Goal: Task Accomplishment & Management: Manage account settings

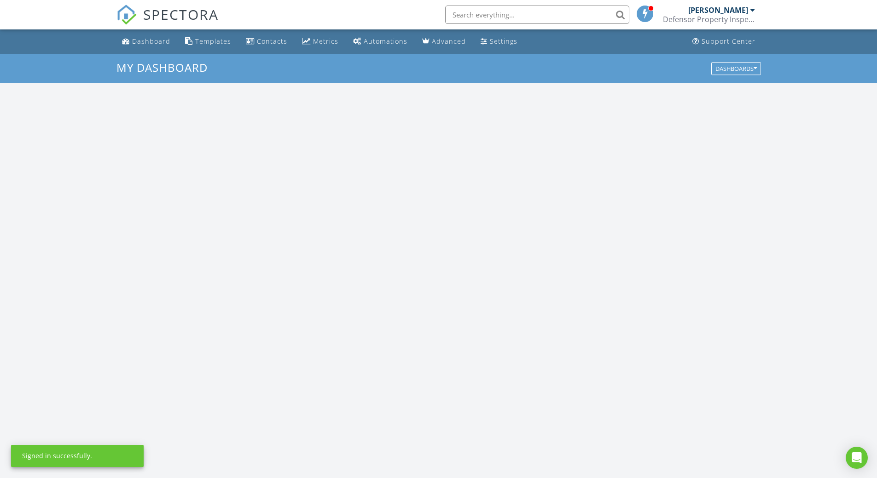
scroll to position [852, 891]
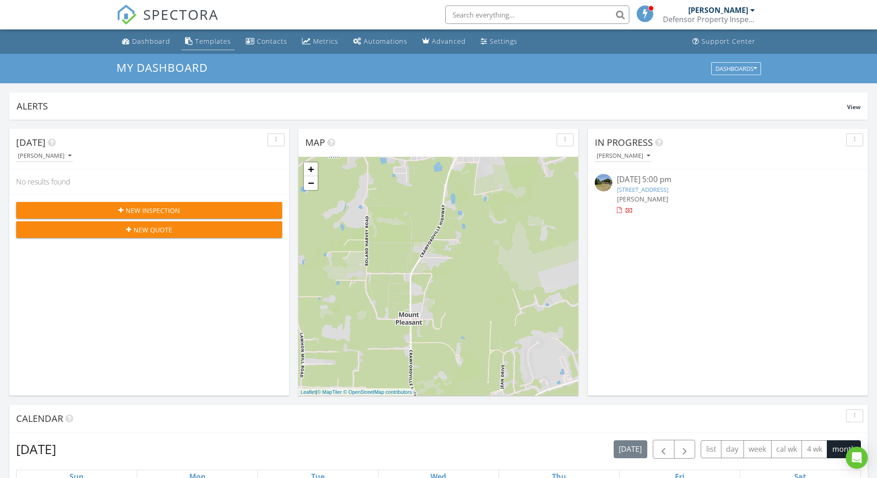
click at [210, 43] on div "Templates" at bounding box center [213, 41] width 36 height 9
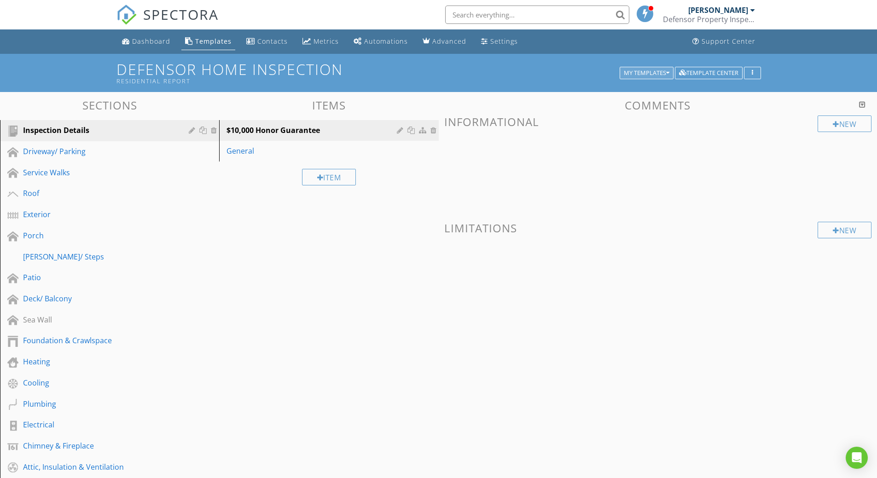
click at [667, 69] on button "My Templates" at bounding box center [647, 73] width 54 height 13
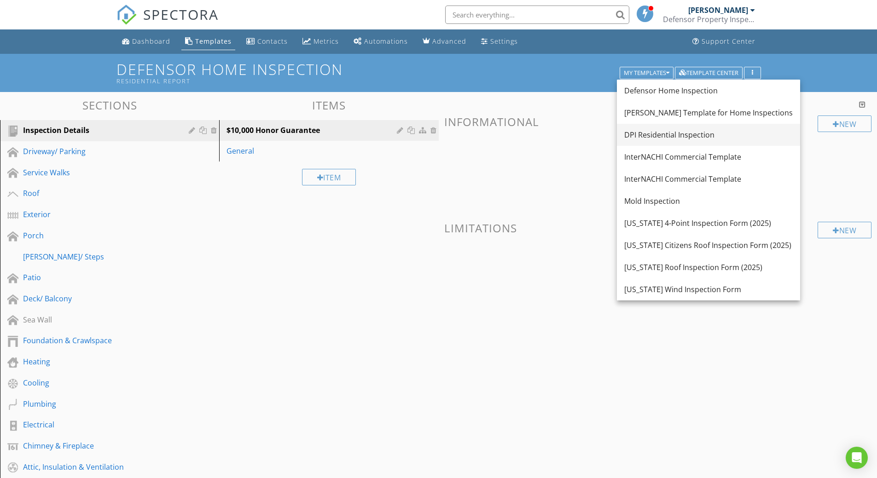
click at [664, 133] on div "DPI Residential Inspection" at bounding box center [708, 134] width 169 height 11
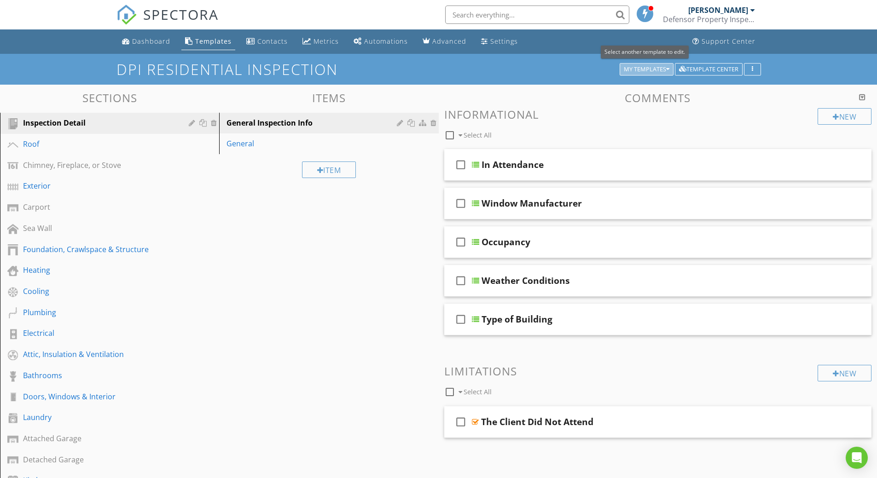
click at [654, 66] on div "My Templates" at bounding box center [647, 69] width 46 height 6
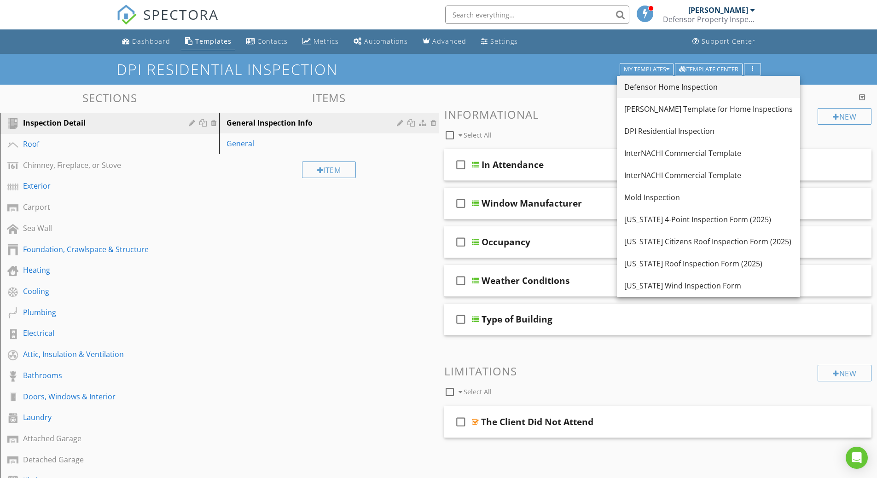
click at [649, 84] on div "Defensor Home Inspection" at bounding box center [708, 87] width 169 height 11
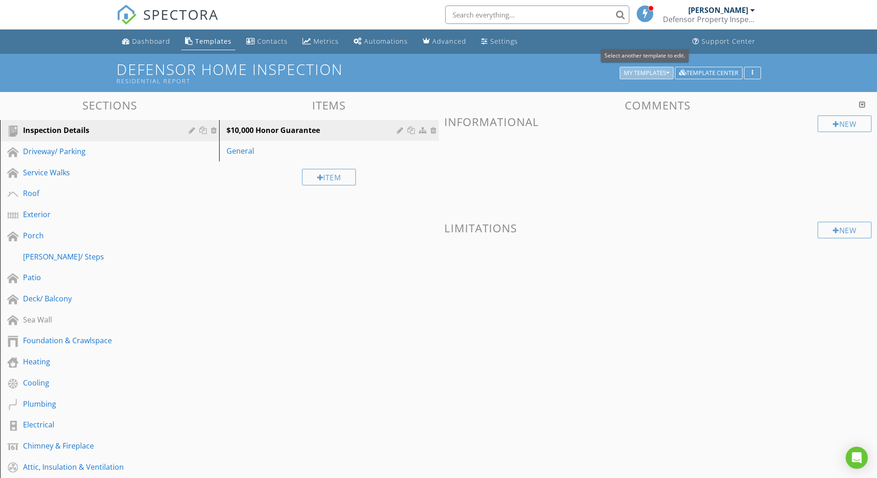
click at [667, 70] on icon "button" at bounding box center [667, 73] width 3 height 6
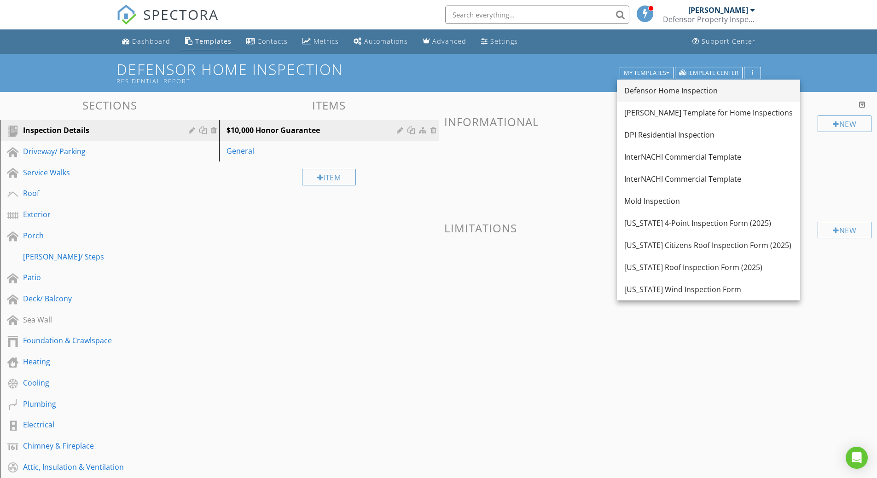
click at [662, 87] on div "Defensor Home Inspection" at bounding box center [708, 90] width 169 height 11
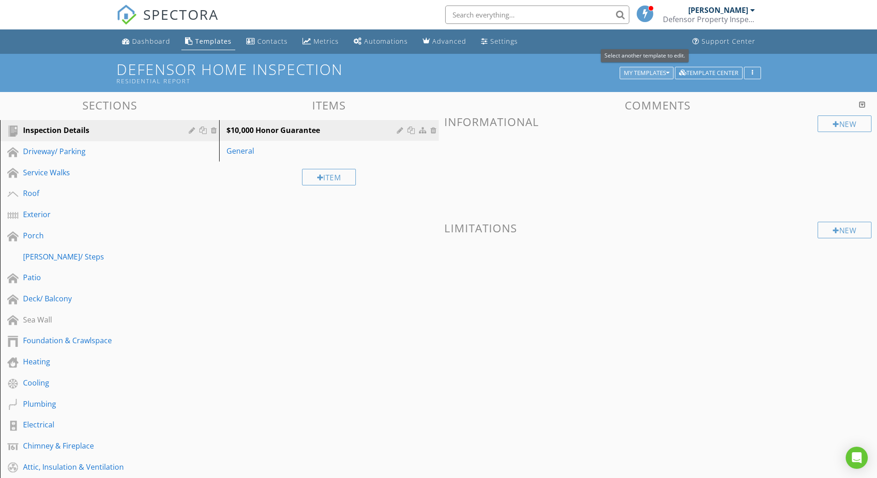
click at [667, 72] on icon "button" at bounding box center [667, 73] width 3 height 6
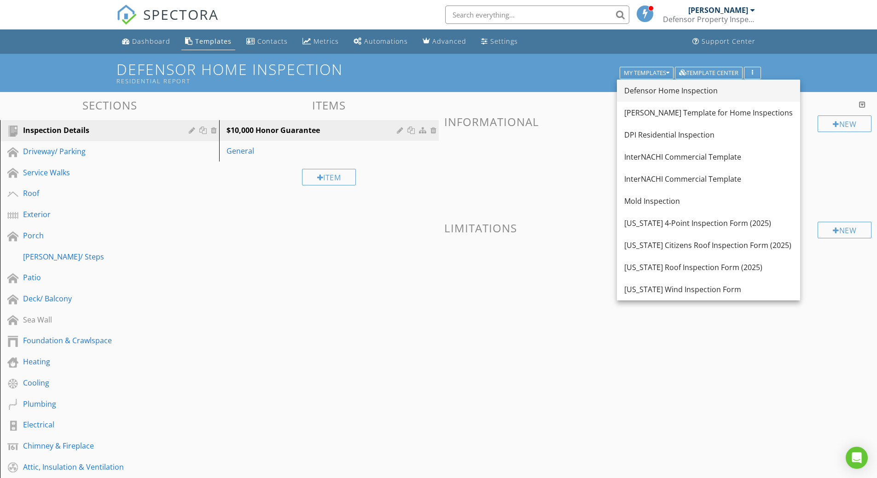
click at [661, 94] on div "Defensor Home Inspection" at bounding box center [708, 90] width 169 height 11
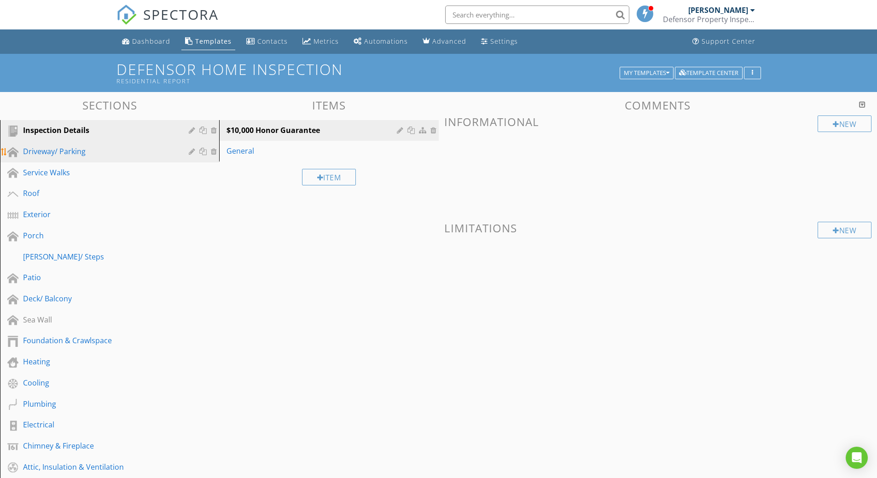
click at [47, 154] on div "Driveway/ Parking" at bounding box center [99, 151] width 152 height 11
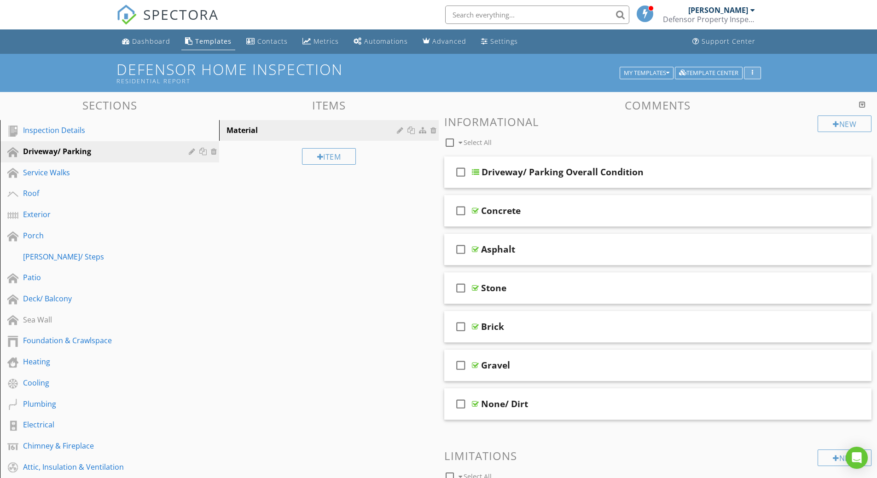
click at [757, 74] on div "button" at bounding box center [752, 73] width 9 height 6
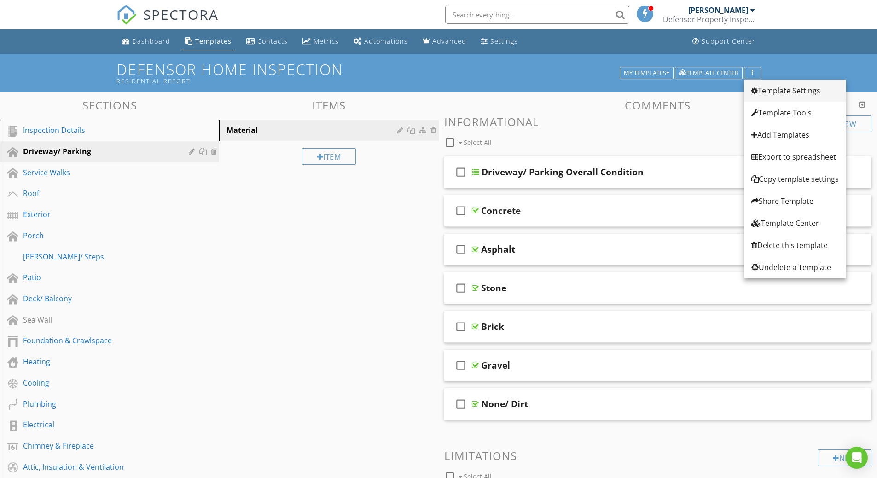
click at [781, 92] on div "Template Settings" at bounding box center [795, 90] width 87 height 11
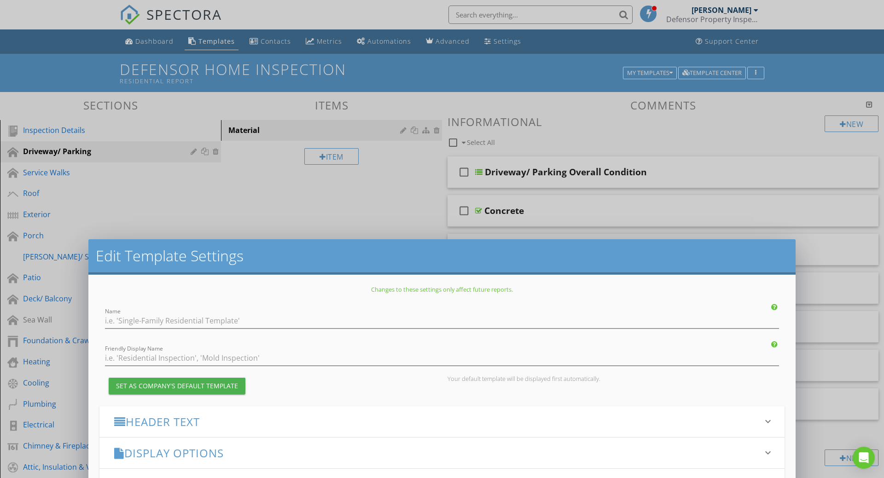
type input "Defensor Home Inspection"
type input "Residential Report"
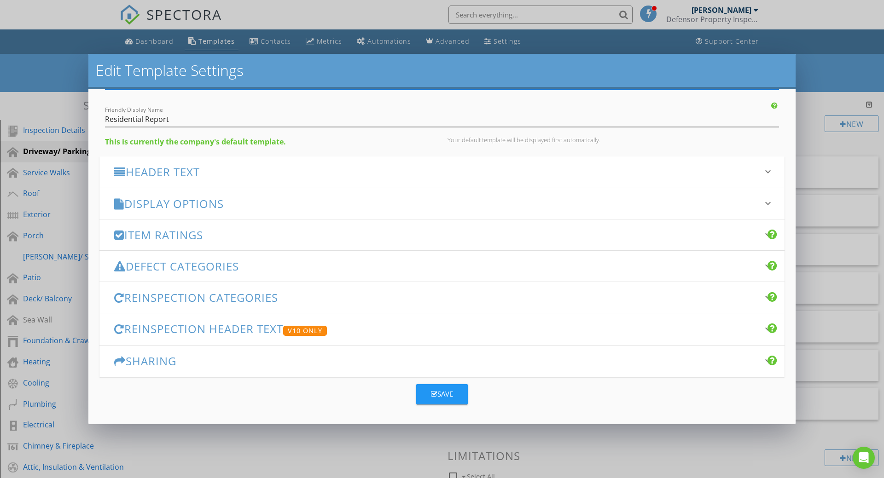
scroll to position [54, 0]
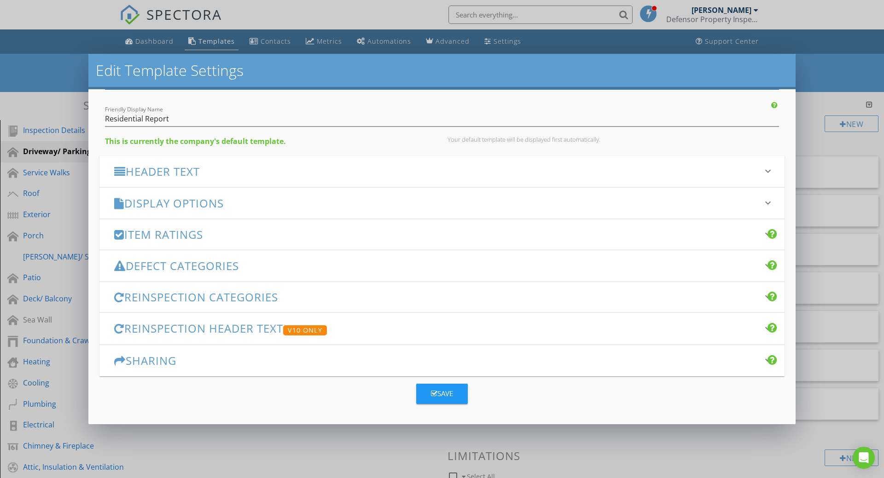
click at [178, 265] on h3 "Defect Categories" at bounding box center [436, 266] width 645 height 12
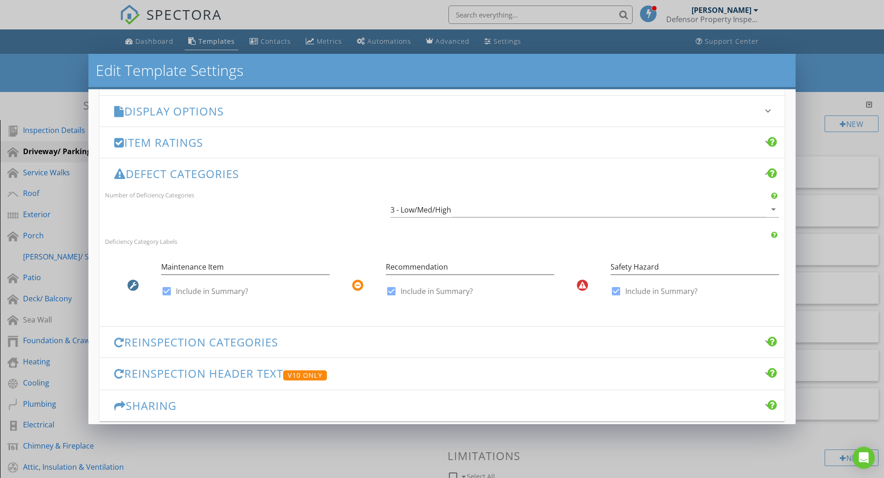
scroll to position [191, 0]
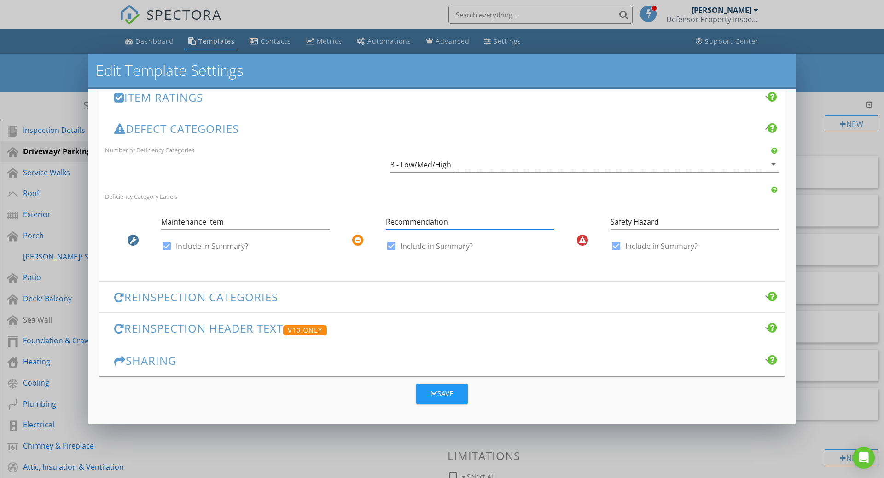
click at [473, 222] on input "Recommendation" at bounding box center [470, 222] width 169 height 15
click at [708, 223] on input "Safety Hazard" at bounding box center [695, 222] width 169 height 15
click at [265, 222] on input "Maintenance Item" at bounding box center [245, 222] width 169 height 15
type input "M"
type input "Deficiency/ Defect"
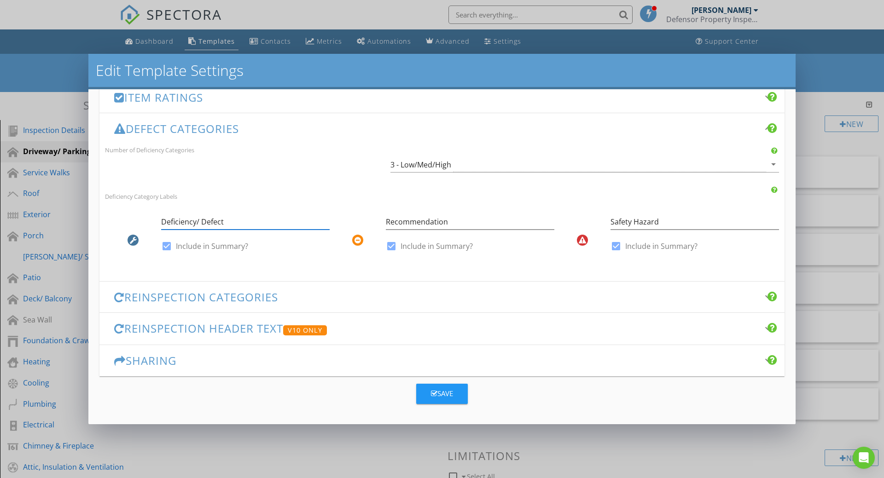
click at [234, 297] on h3 "Reinspection Categories" at bounding box center [436, 297] width 645 height 12
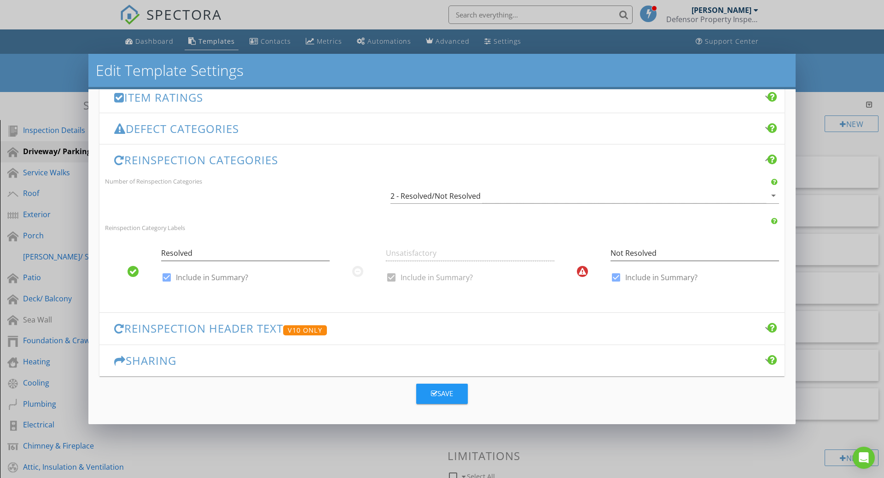
click at [164, 277] on div at bounding box center [167, 278] width 16 height 16
checkbox input "false"
click at [610, 279] on div at bounding box center [616, 278] width 16 height 16
checkbox input "false"
click at [227, 330] on h3 "Reinspection Header Text V10 Only" at bounding box center [436, 328] width 645 height 13
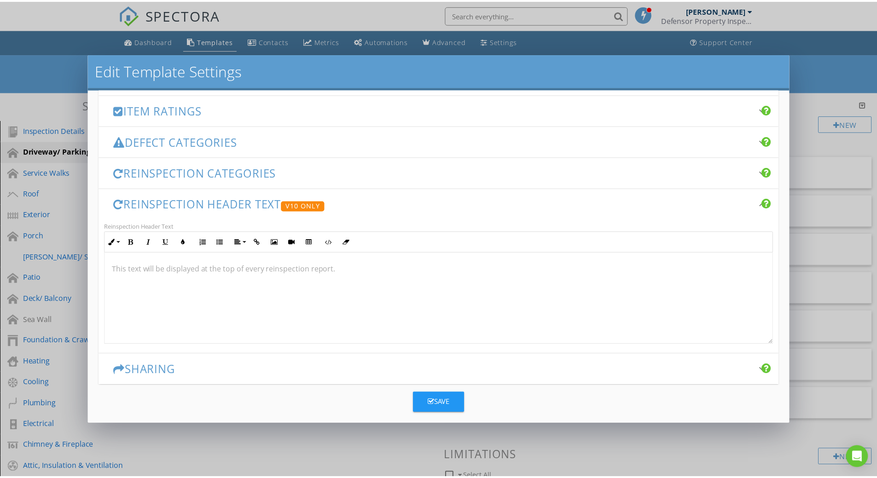
scroll to position [187, 0]
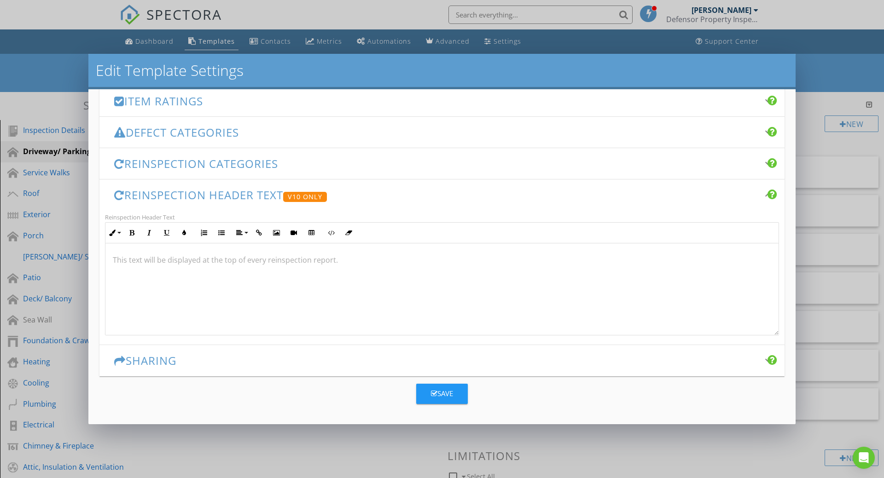
click at [431, 393] on icon "button" at bounding box center [434, 393] width 6 height 7
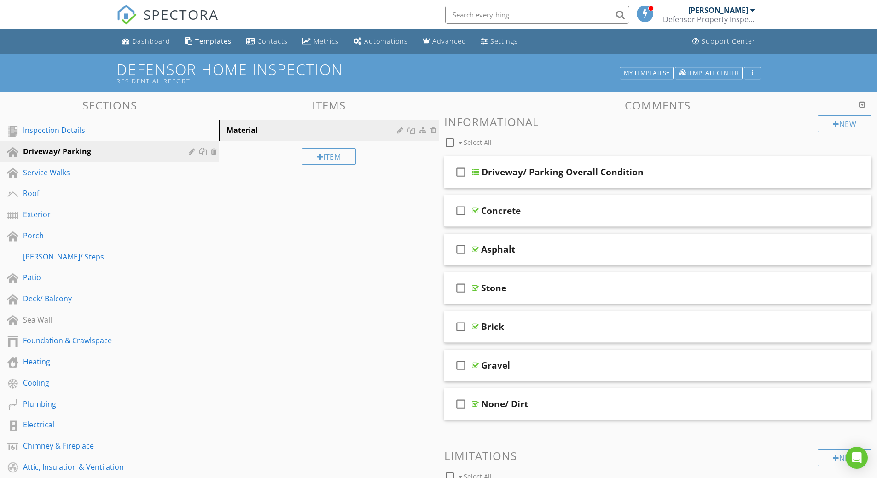
scroll to position [0, 0]
click at [47, 134] on div "Inspection Details" at bounding box center [99, 130] width 152 height 11
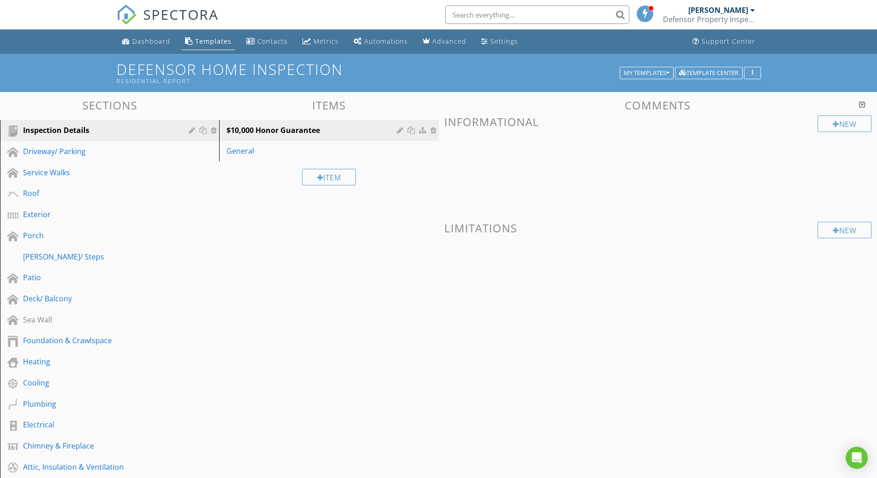
click at [744, 8] on div "[PERSON_NAME]" at bounding box center [718, 10] width 60 height 9
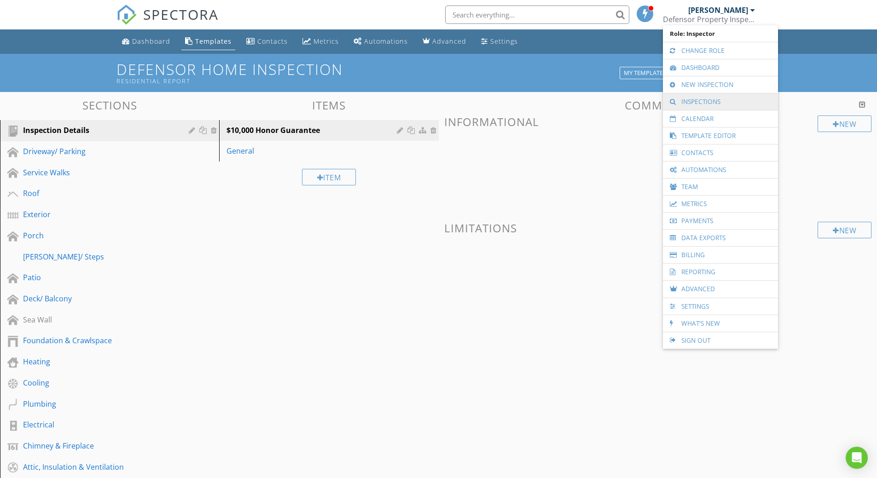
click at [708, 97] on link "Inspections" at bounding box center [721, 101] width 106 height 17
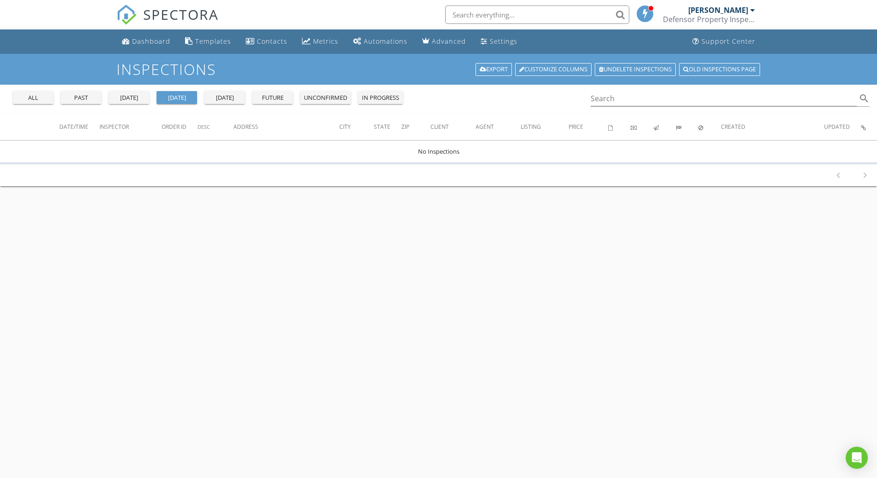
click at [42, 99] on div "all" at bounding box center [33, 97] width 33 height 9
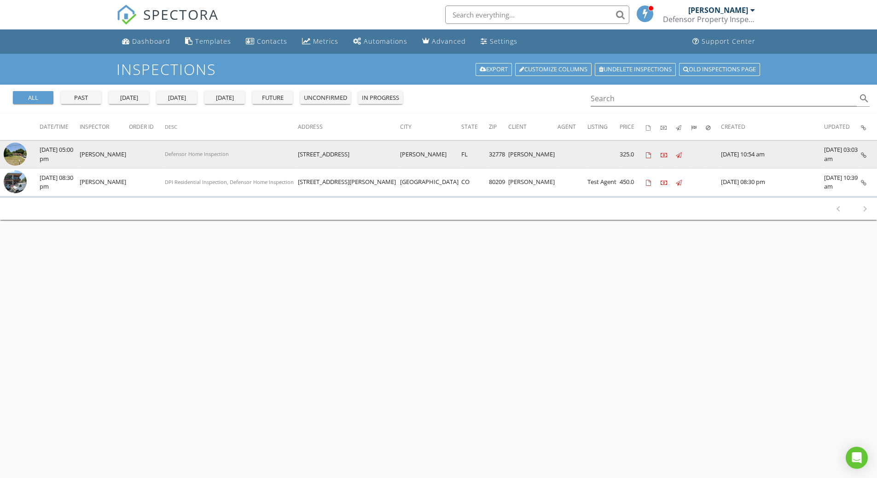
click at [76, 159] on td "08/22/2025 05:00 pm" at bounding box center [60, 154] width 40 height 28
click at [52, 155] on td "08/22/2025 05:00 pm" at bounding box center [60, 154] width 40 height 28
click at [35, 155] on td at bounding box center [20, 154] width 40 height 28
click at [22, 155] on img at bounding box center [15, 154] width 23 height 23
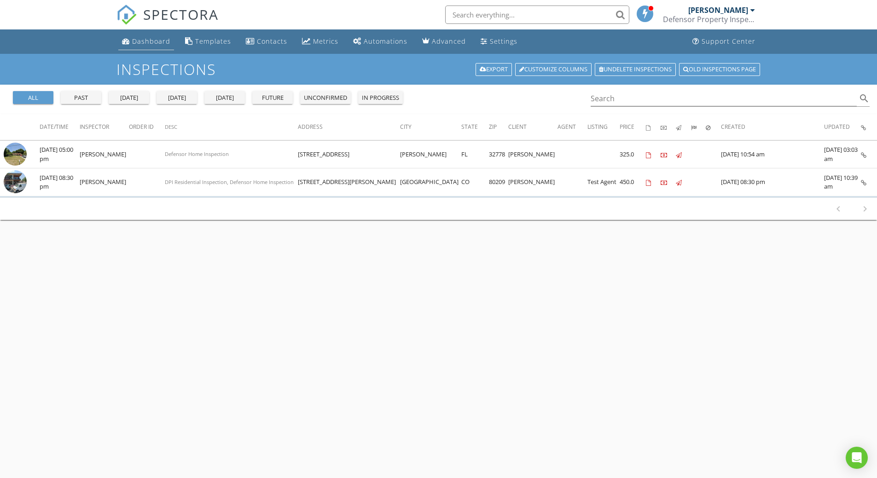
click at [147, 36] on link "Dashboard" at bounding box center [146, 41] width 56 height 17
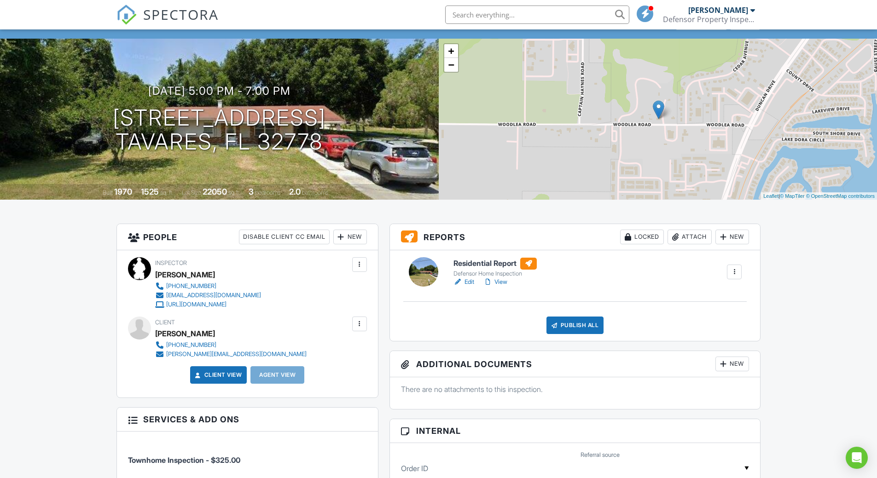
scroll to position [92, 0]
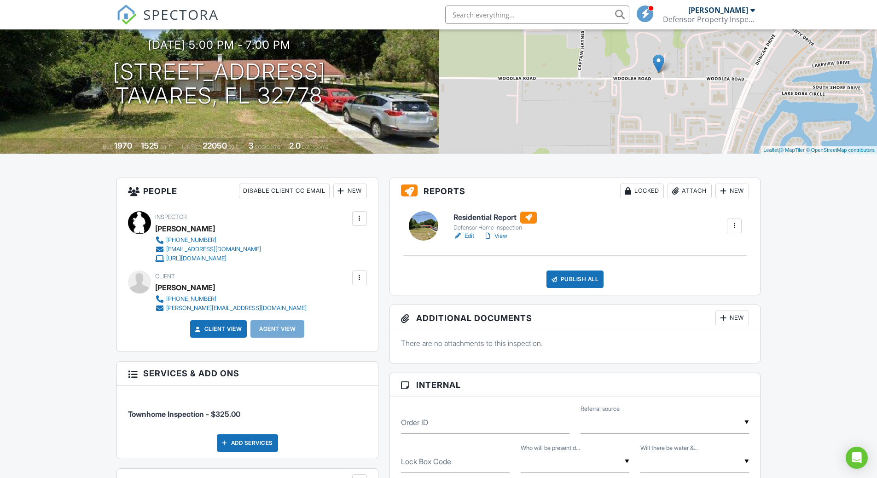
click at [480, 212] on h6 "Residential Report" at bounding box center [495, 218] width 83 height 12
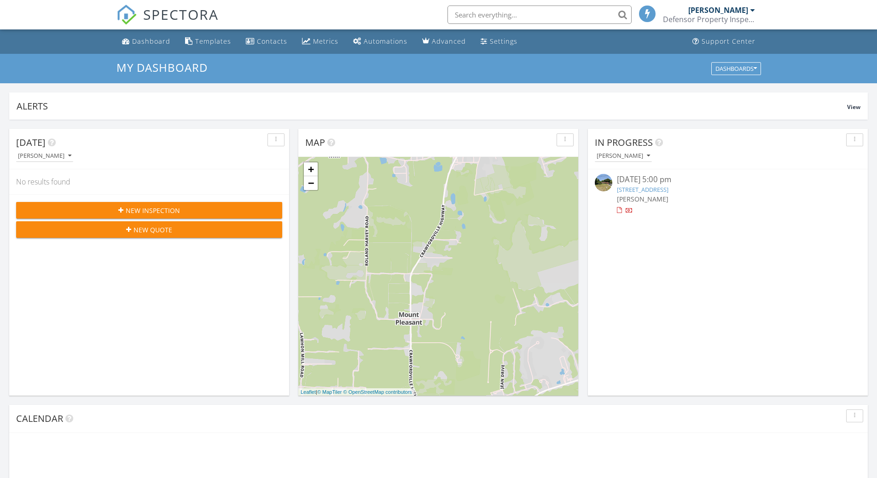
scroll to position [852, 891]
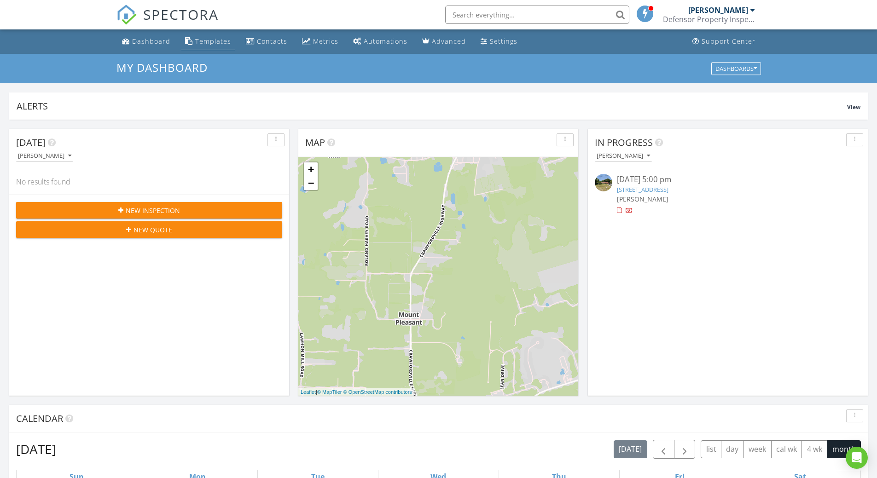
click at [202, 38] on div "Templates" at bounding box center [213, 41] width 36 height 9
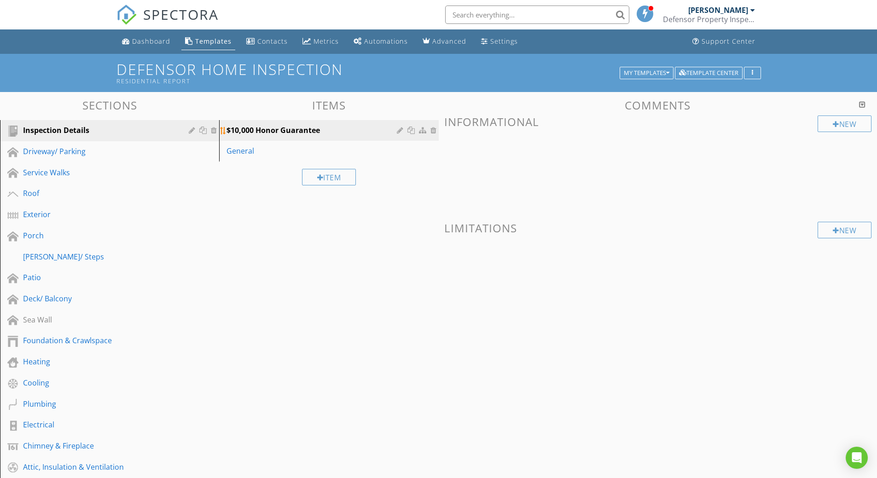
click at [436, 129] on div at bounding box center [435, 130] width 8 height 7
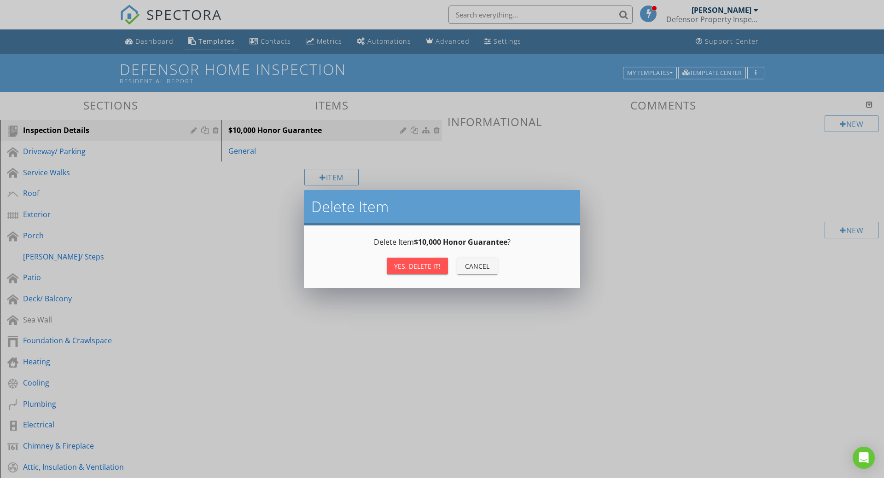
click at [419, 268] on div "Yes, Delete it!" at bounding box center [417, 267] width 47 height 10
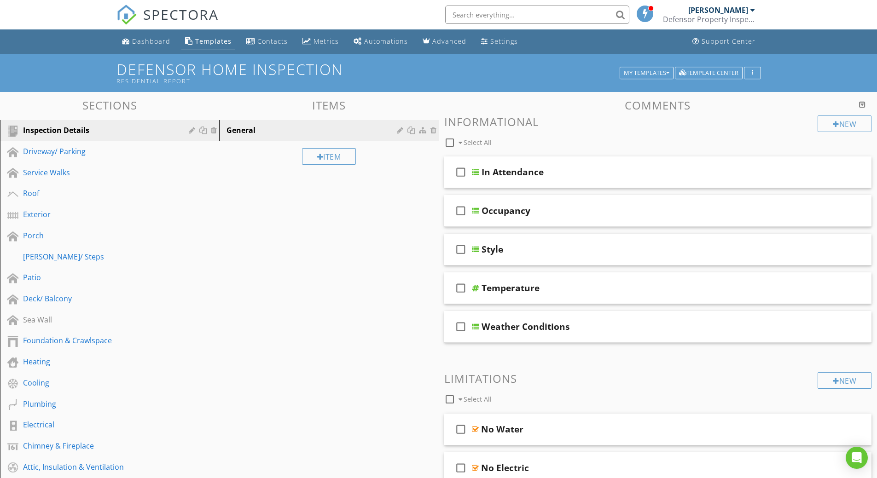
click at [213, 37] on div "Templates" at bounding box center [213, 41] width 36 height 9
click at [663, 73] on div "My Templates" at bounding box center [647, 73] width 46 height 6
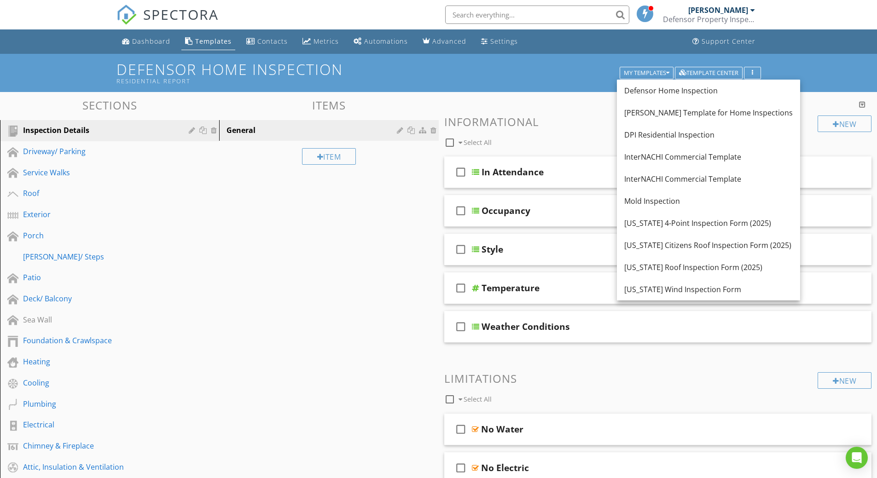
click at [326, 274] on div "Sections Inspection Details Driveway/ Parking Service Walks Roof Exterior Porch…" at bounding box center [438, 373] width 877 height 562
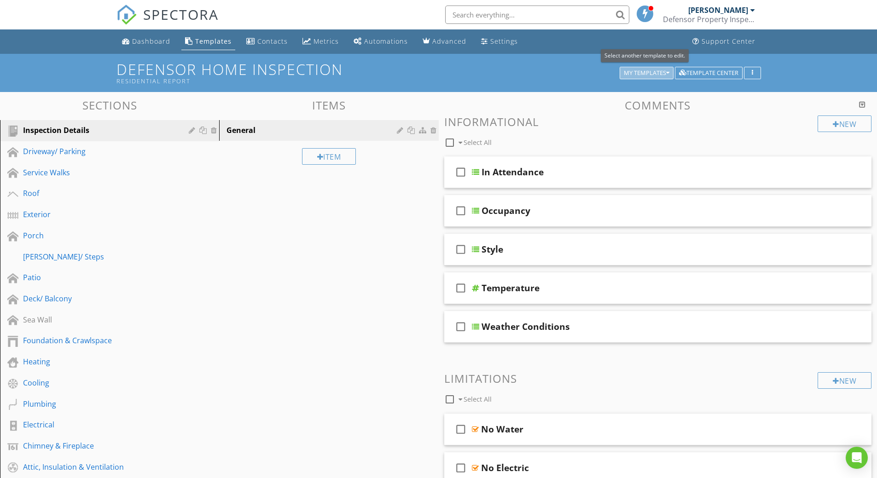
click at [667, 72] on icon "button" at bounding box center [667, 73] width 3 height 6
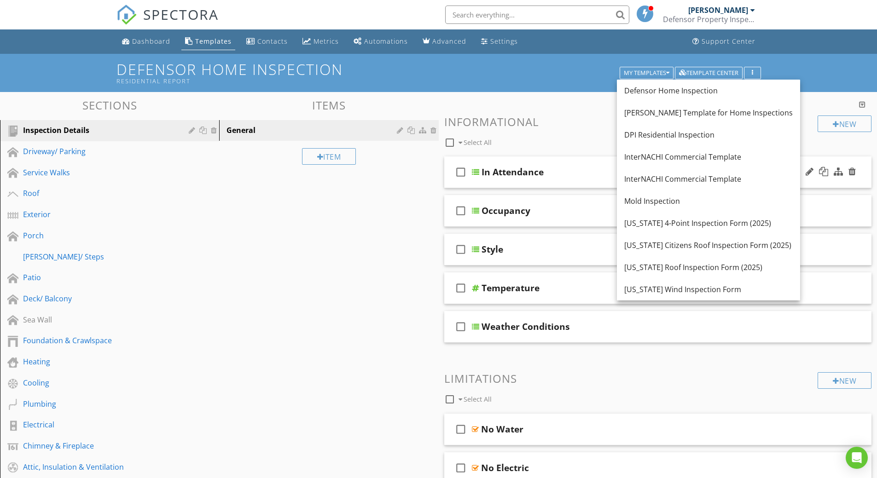
drag, startPoint x: 651, startPoint y: 173, endPoint x: 646, endPoint y: 178, distance: 6.8
click at [646, 178] on div "InterNACHI Commercial Template" at bounding box center [708, 179] width 169 height 11
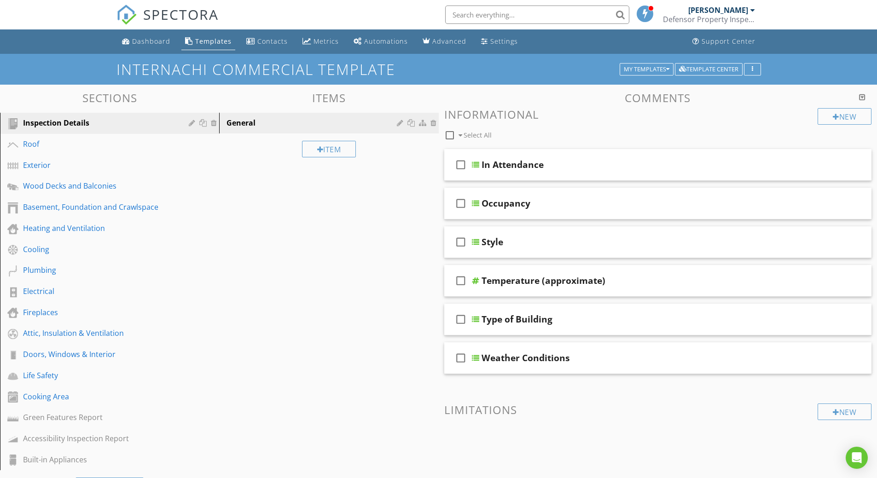
click at [219, 41] on div "Templates" at bounding box center [213, 41] width 36 height 9
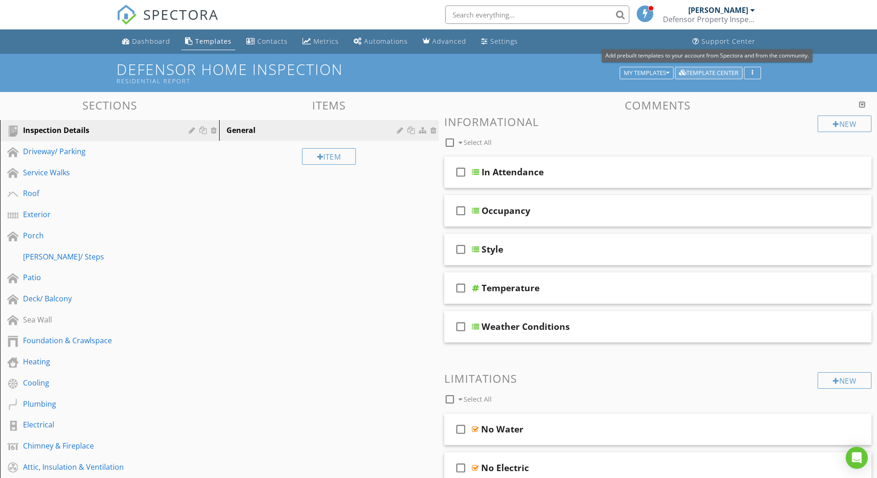
click at [719, 72] on div "Template Center" at bounding box center [708, 73] width 59 height 6
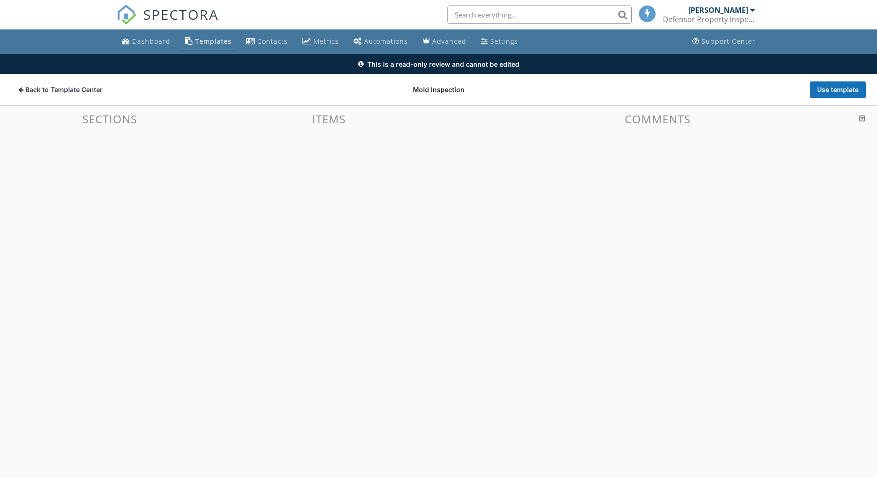
scroll to position [54, 0]
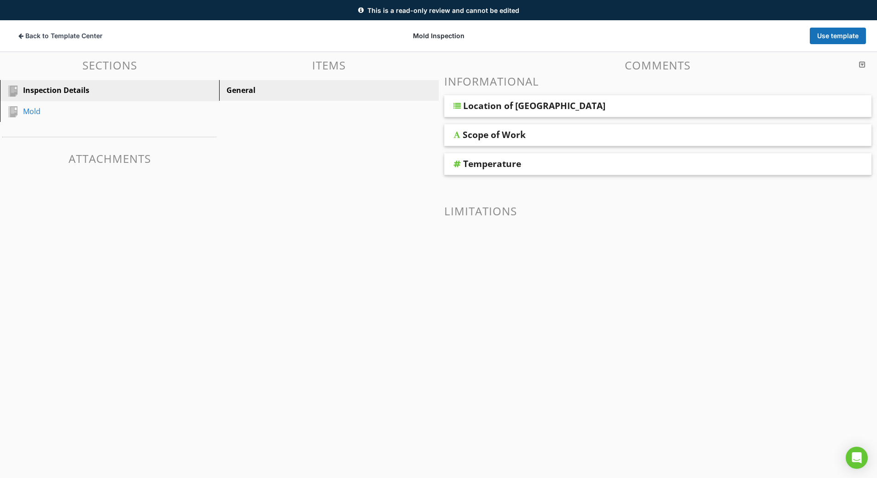
click at [489, 107] on div "Location of Sample" at bounding box center [534, 105] width 142 height 11
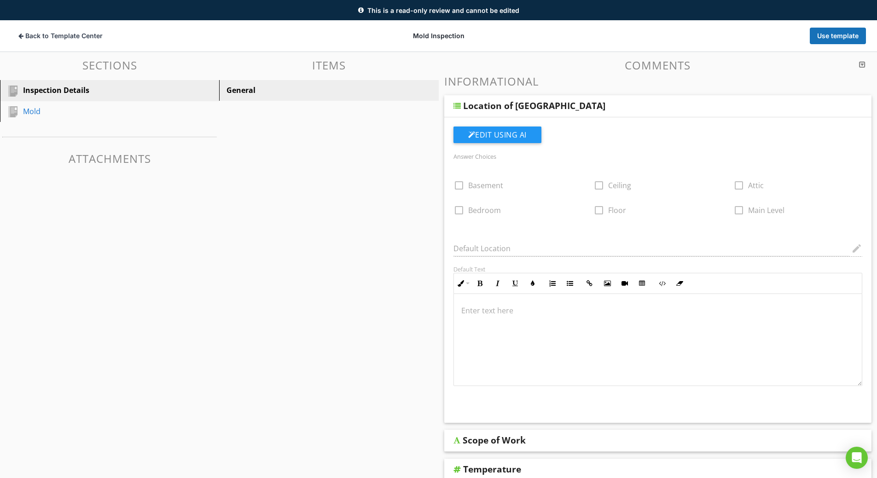
click at [489, 107] on div "Location of Sample" at bounding box center [534, 105] width 142 height 11
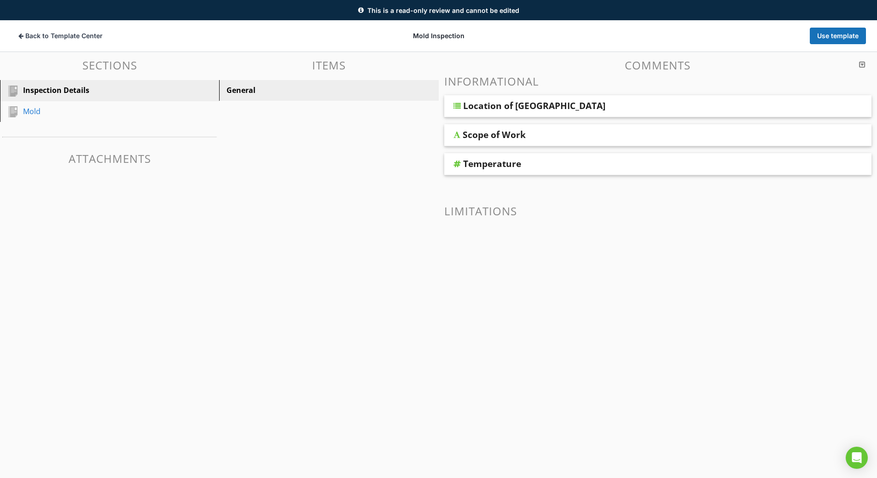
click at [479, 132] on div "Scope of Work" at bounding box center [494, 134] width 63 height 11
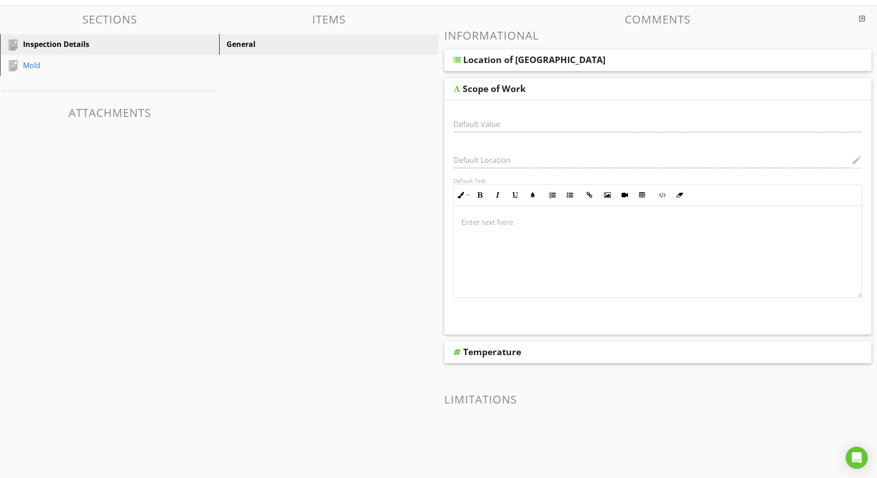
click at [474, 124] on div "Default Value" at bounding box center [658, 126] width 420 height 32
click at [379, 153] on div "Sections Inspection Details Mold Attachments Items General Comments Information…" at bounding box center [438, 247] width 877 height 483
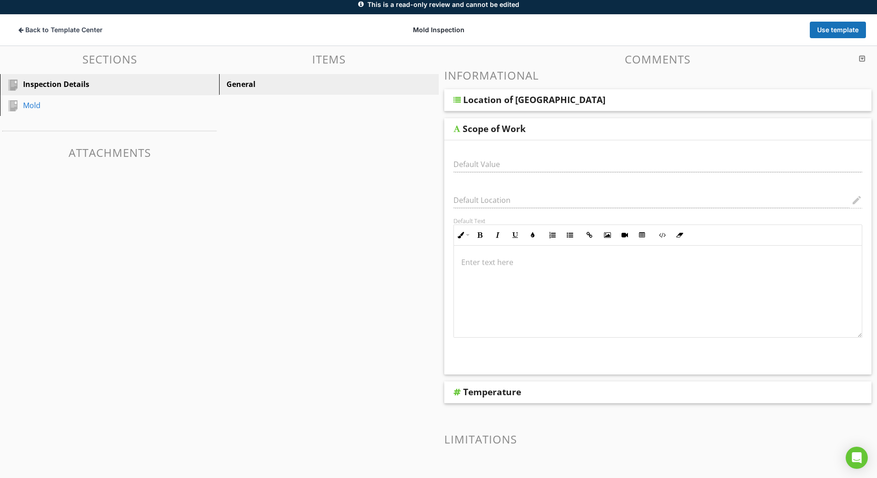
scroll to position [0, 0]
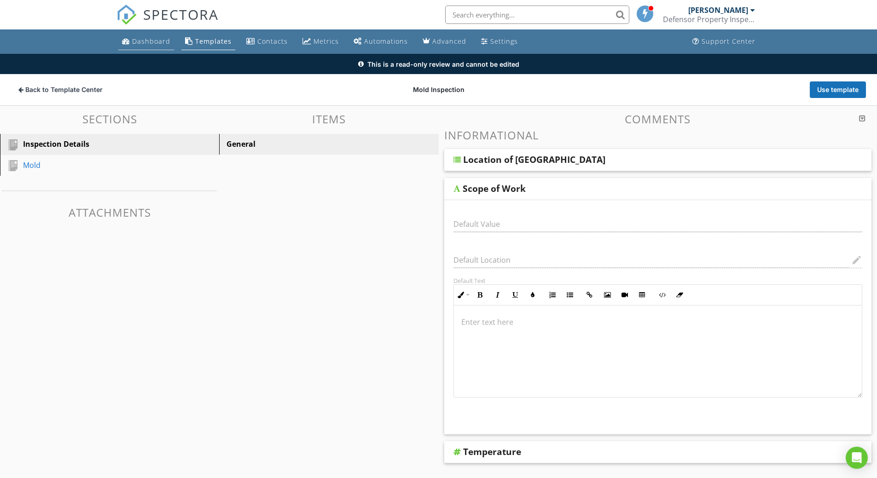
click at [144, 42] on div "Dashboard" at bounding box center [151, 41] width 38 height 9
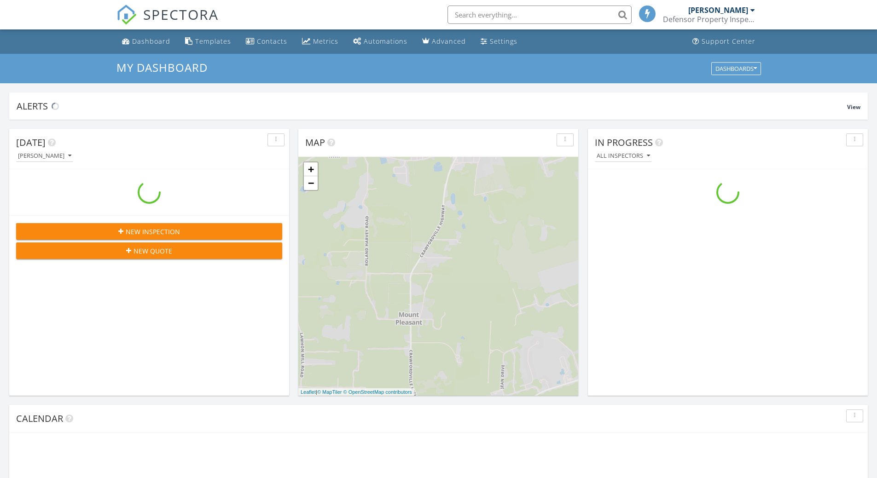
scroll to position [852, 891]
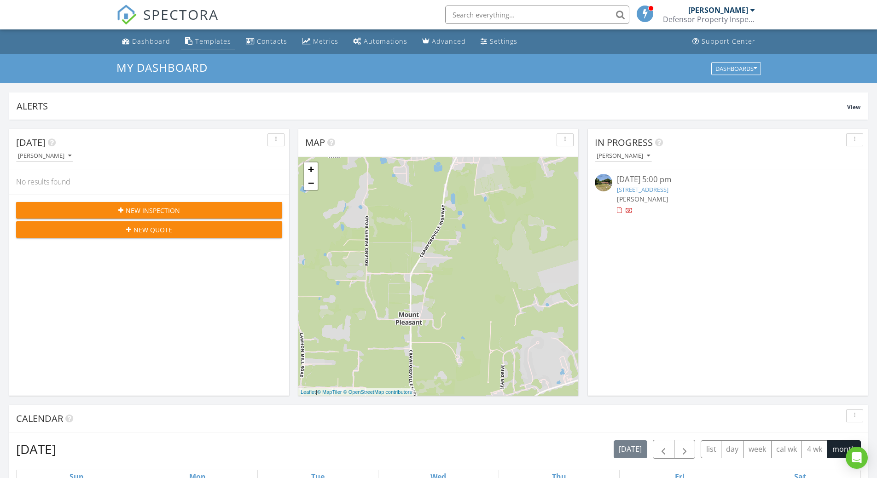
click at [214, 40] on div "Templates" at bounding box center [213, 41] width 36 height 9
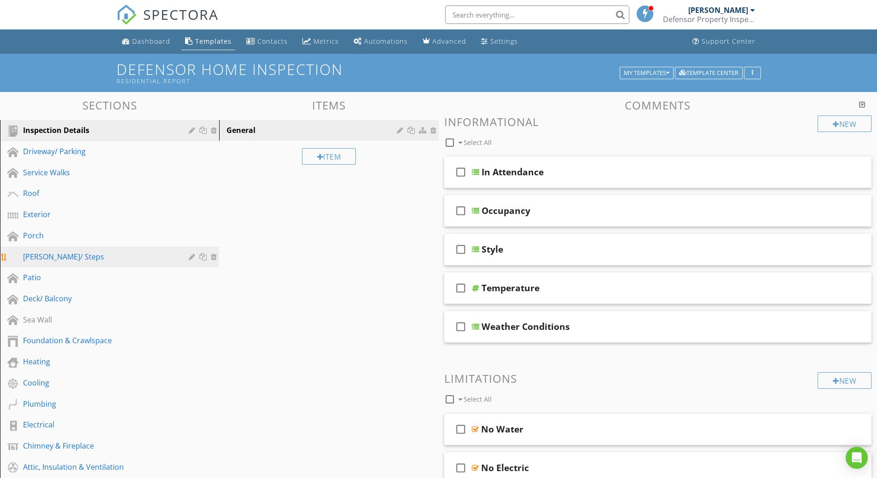
scroll to position [138, 0]
